Goal: Task Accomplishment & Management: Use online tool/utility

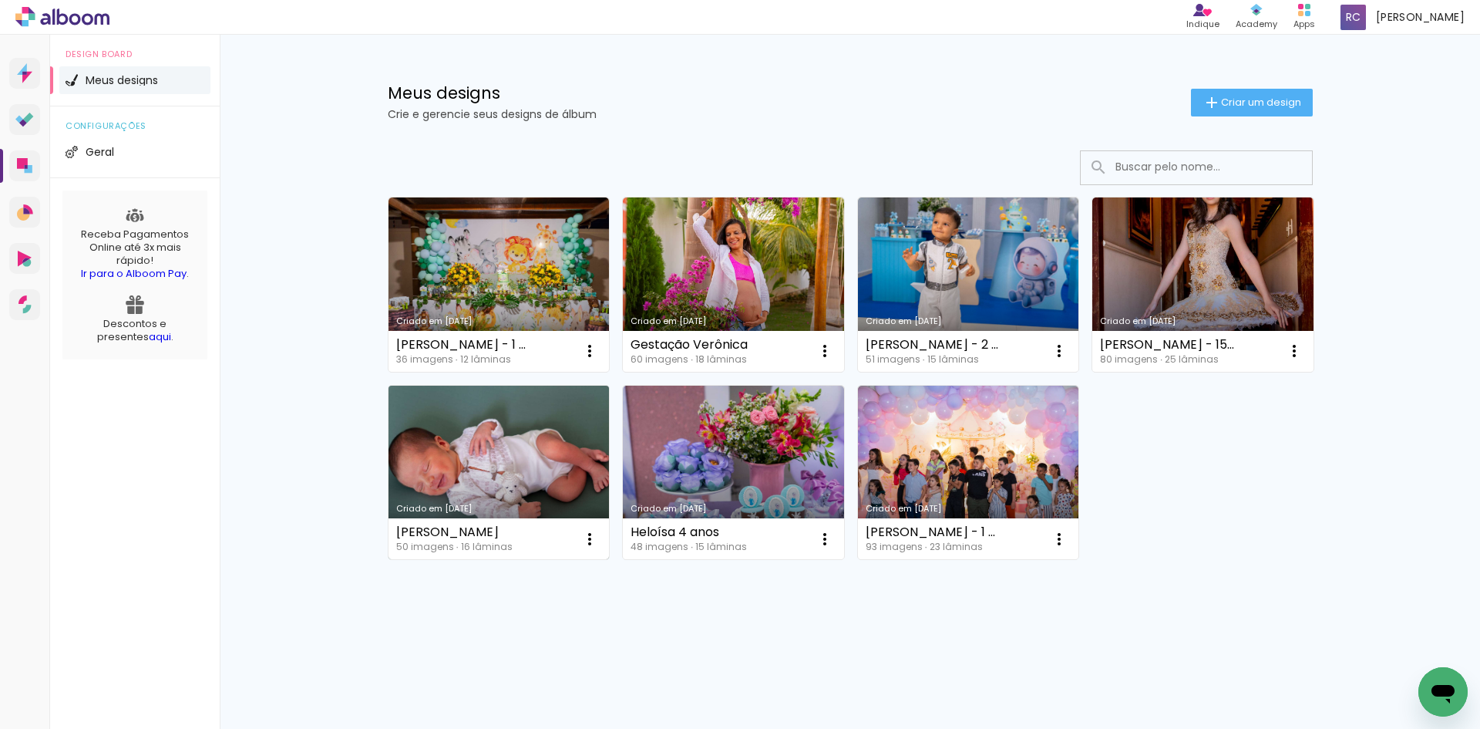
click at [440, 491] on link "Criado em [DATE]" at bounding box center [499, 472] width 221 height 174
click at [515, 452] on link "Criado em [DATE]" at bounding box center [499, 472] width 221 height 174
